Goal: Task Accomplishment & Management: Complete application form

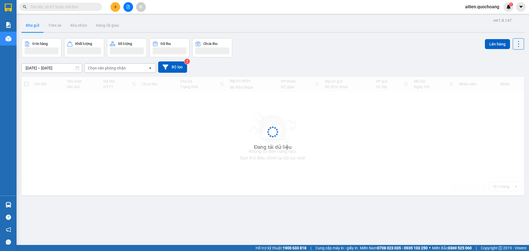
click at [471, 6] on span "aitien.quochoang" at bounding box center [482, 6] width 43 height 7
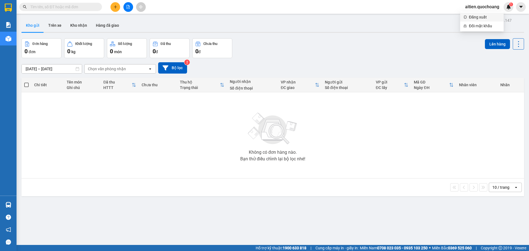
click at [479, 18] on span "Đăng xuất" at bounding box center [484, 17] width 31 height 6
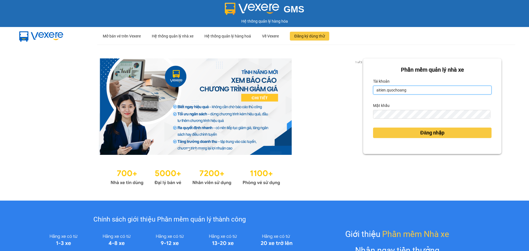
click at [422, 90] on input "aitien.quochoang" at bounding box center [432, 90] width 118 height 9
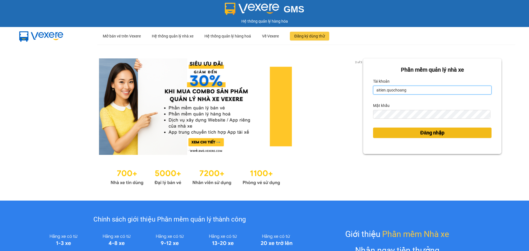
type input "ngochan.quochoang"
click at [420, 131] on span "Đăng nhập" at bounding box center [432, 133] width 24 height 8
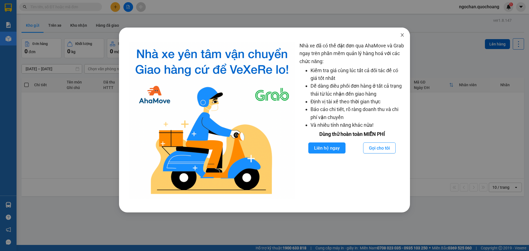
click at [401, 33] on icon "close" at bounding box center [402, 35] width 4 height 4
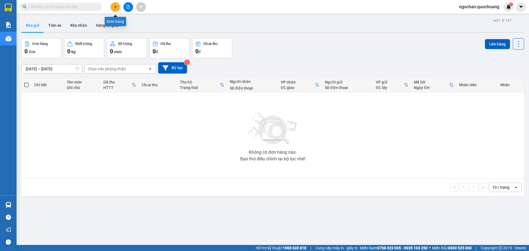
click at [114, 11] on button at bounding box center [116, 7] width 10 height 10
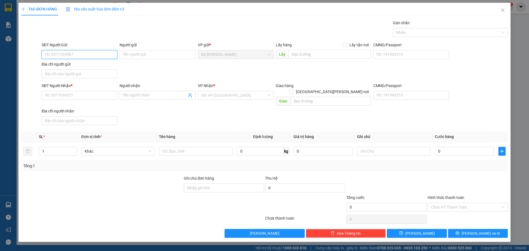
click at [75, 53] on input "SĐT Người Gửi" at bounding box center [80, 54] width 76 height 9
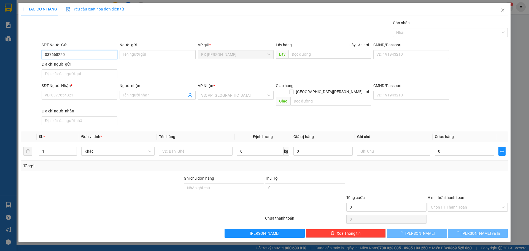
type input "0376682206"
click at [85, 66] on div "0376682206 - [PERSON_NAME]" at bounding box center [79, 66] width 69 height 6
type input "CHỊ PHƯỢNG"
type input "0376682206"
click at [79, 96] on input "SĐT Người Nhận *" at bounding box center [80, 95] width 76 height 9
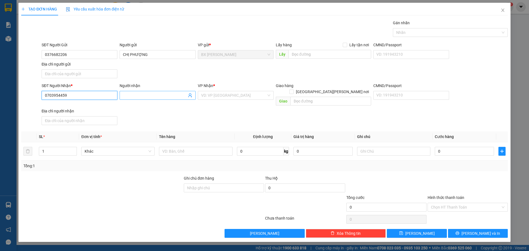
type input "0703954459"
click at [149, 95] on input "Người nhận" at bounding box center [155, 95] width 64 height 6
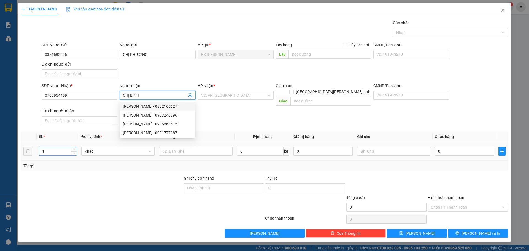
type input "CHỊ BÌNH"
click at [63, 147] on input "1" at bounding box center [57, 151] width 37 height 8
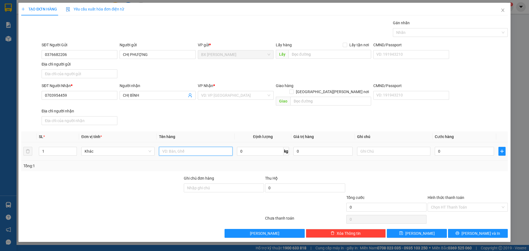
click at [212, 147] on input "text" at bounding box center [195, 151] width 73 height 9
click at [270, 94] on div "VD: VP [GEOGRAPHIC_DATA]" at bounding box center [236, 95] width 76 height 9
type input "BỌC"
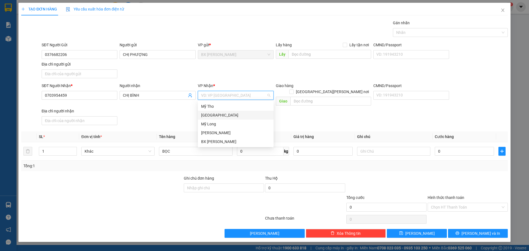
click at [227, 115] on div "[GEOGRAPHIC_DATA]" at bounding box center [235, 115] width 69 height 6
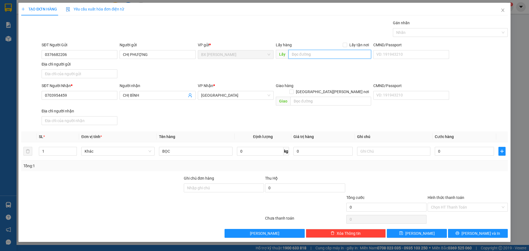
click at [340, 54] on input "text" at bounding box center [330, 54] width 83 height 9
type input "CHỢ MỸ HỘI"
click at [487, 230] on span "[PERSON_NAME] và In" at bounding box center [481, 233] width 39 height 6
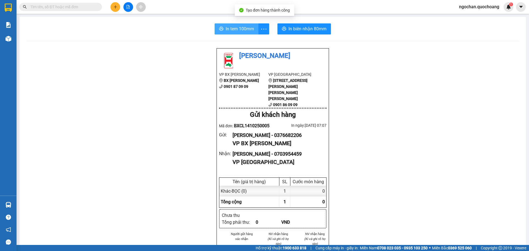
click at [245, 29] on span "In tem 100mm" at bounding box center [240, 28] width 28 height 7
click at [242, 30] on span "In tem 100mm" at bounding box center [240, 28] width 28 height 7
